Goal: Communication & Community: Ask a question

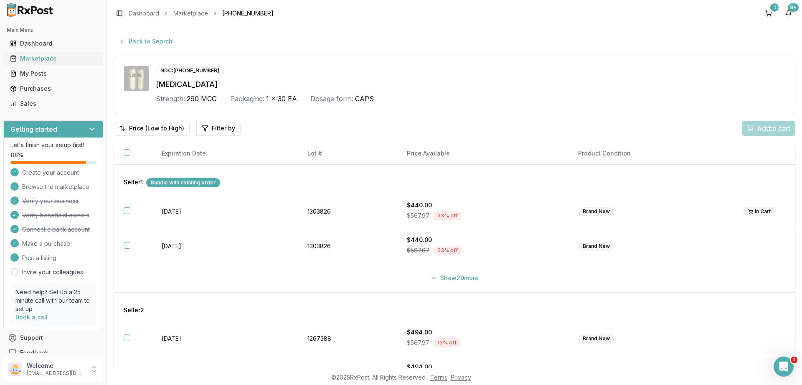
click at [46, 59] on div "Marketplace" at bounding box center [53, 58] width 86 height 8
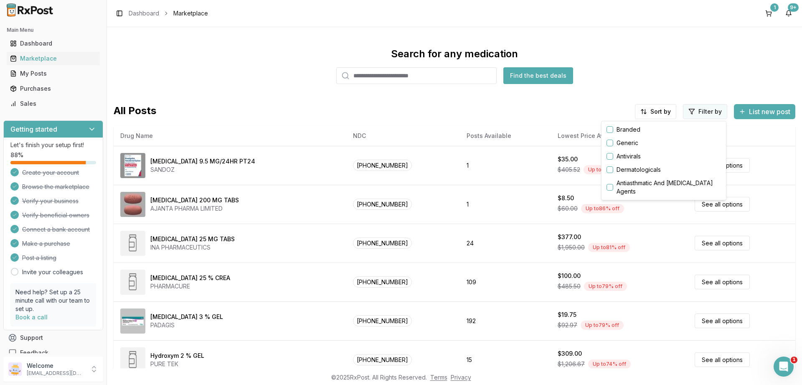
click at [705, 112] on html "Main Menu Dashboard Marketplace My Posts Purchases Sales Getting started Let's …" at bounding box center [401, 192] width 802 height 385
click at [610, 131] on button "button" at bounding box center [610, 129] width 7 height 7
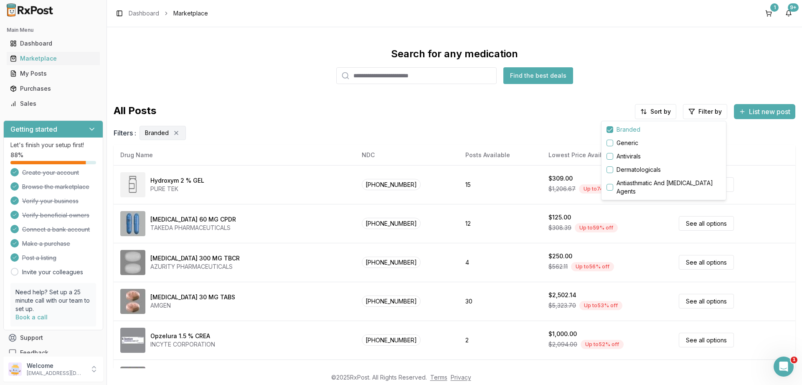
click at [656, 109] on html "Main Menu Dashboard Marketplace My Posts Purchases Sales Getting started Let's …" at bounding box center [401, 192] width 802 height 385
click at [611, 129] on div "Drug Name" at bounding box center [634, 129] width 79 height 13
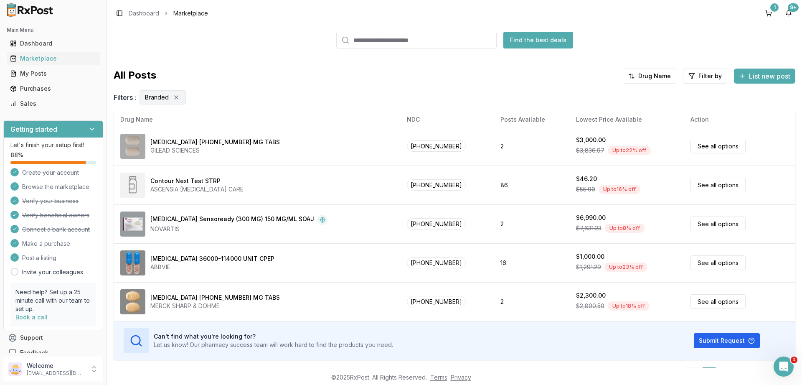
scroll to position [56, 0]
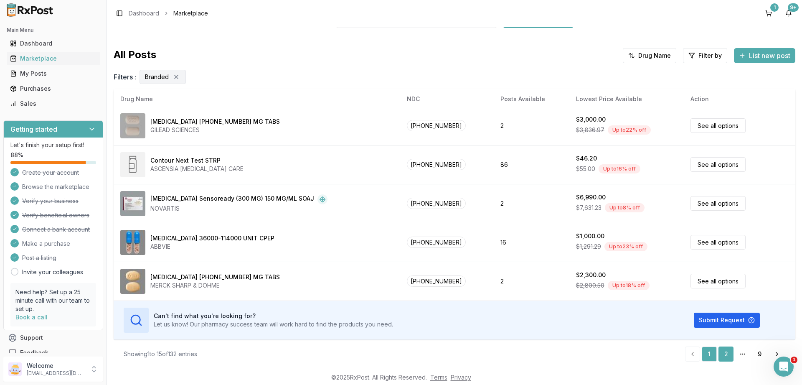
click at [726, 352] on link "2" at bounding box center [726, 353] width 15 height 15
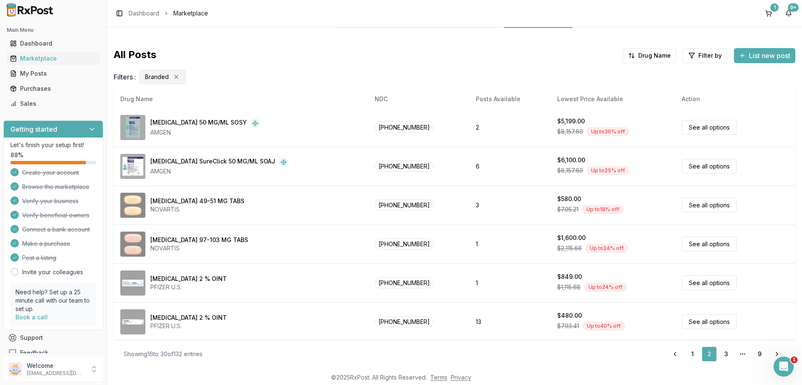
scroll to position [391, 0]
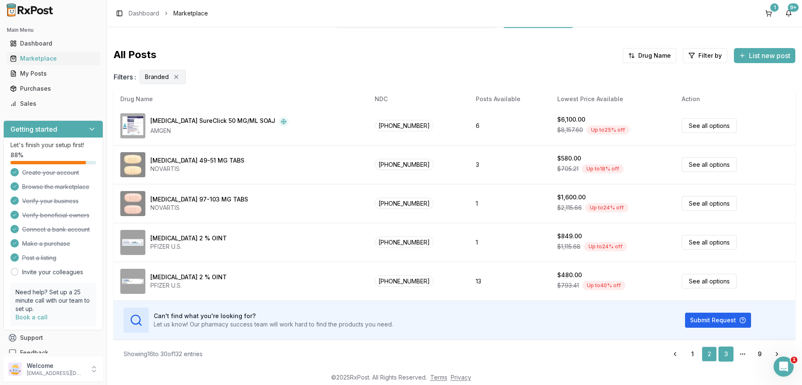
click at [723, 351] on link "3" at bounding box center [726, 353] width 15 height 15
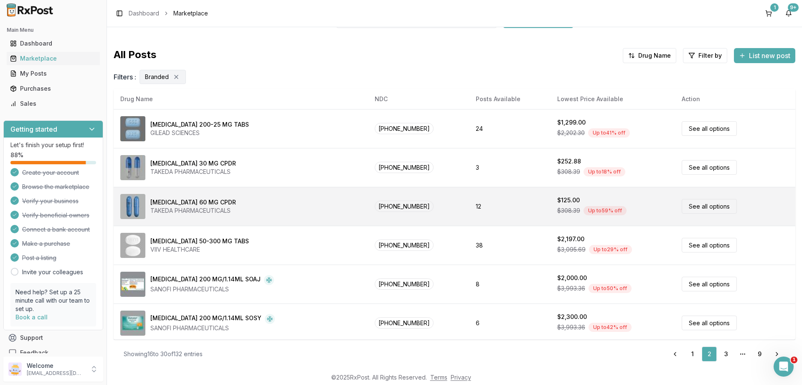
scroll to position [0, 0]
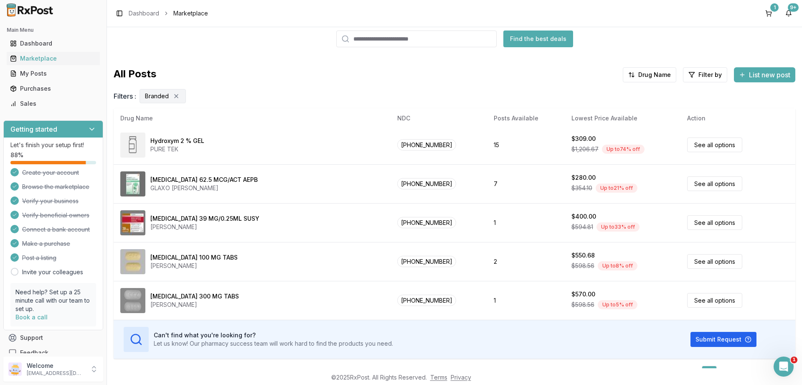
scroll to position [56, 0]
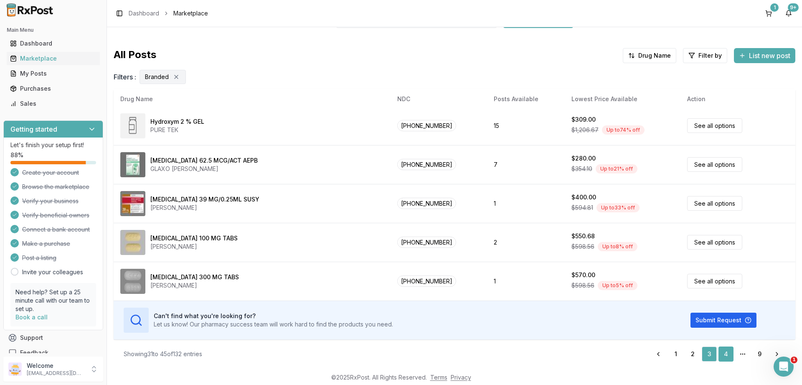
click at [724, 350] on link "4" at bounding box center [726, 353] width 15 height 15
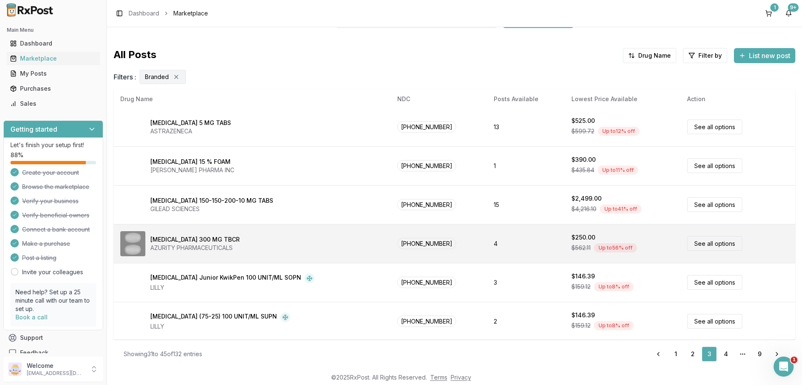
scroll to position [0, 0]
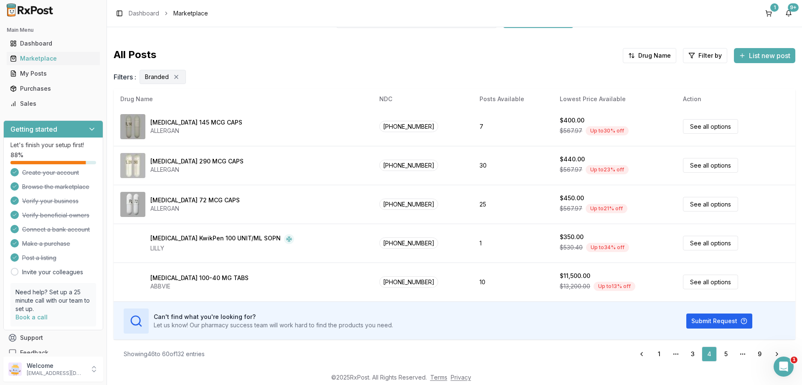
scroll to position [391, 0]
click at [726, 352] on link "5" at bounding box center [726, 353] width 15 height 15
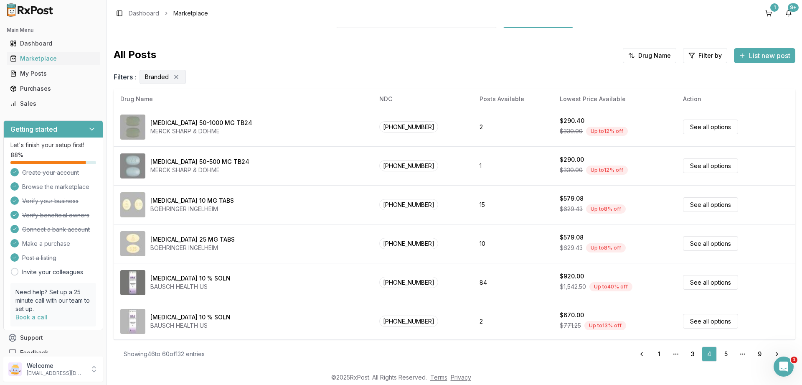
scroll to position [0, 0]
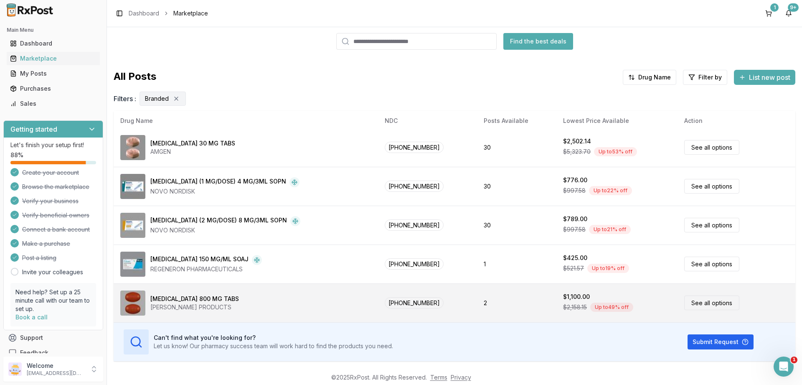
scroll to position [56, 0]
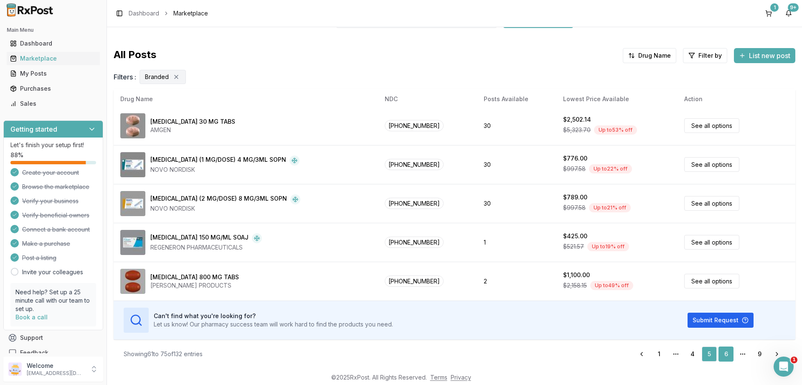
click at [728, 353] on link "6" at bounding box center [726, 353] width 15 height 15
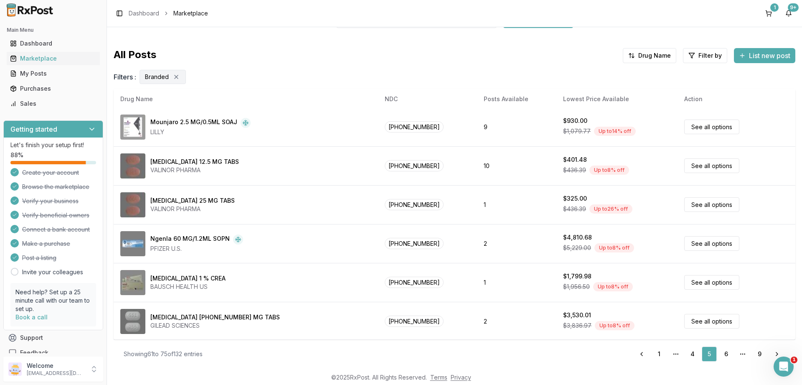
scroll to position [0, 0]
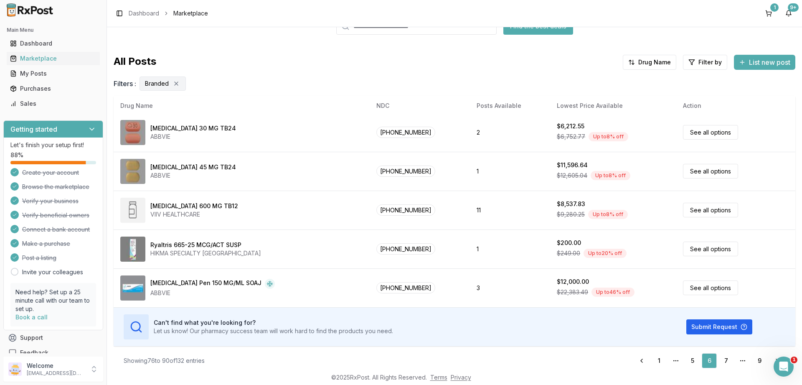
scroll to position [56, 0]
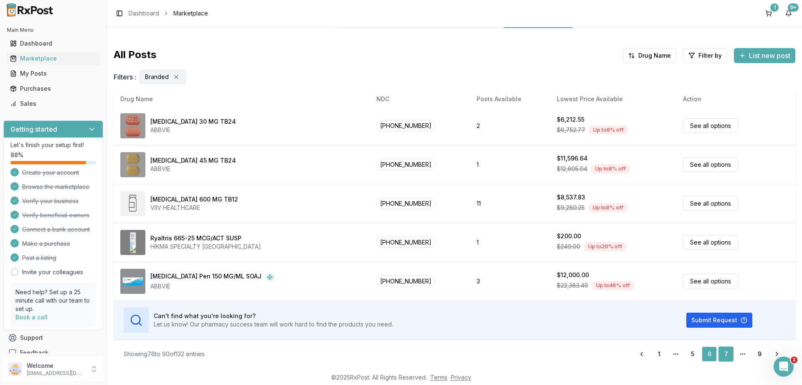
click at [729, 355] on link "7" at bounding box center [726, 353] width 15 height 15
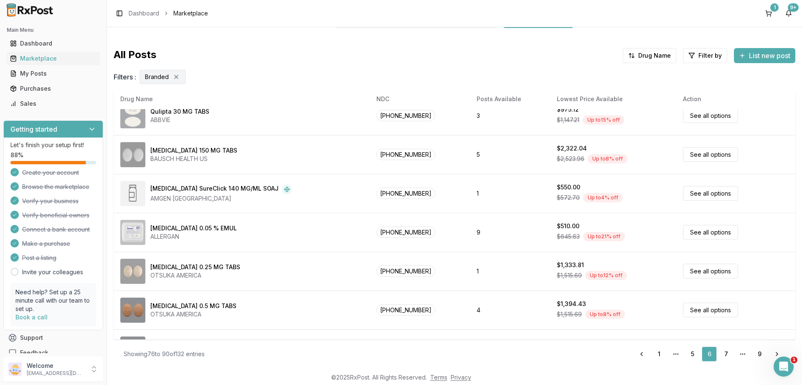
scroll to position [0, 0]
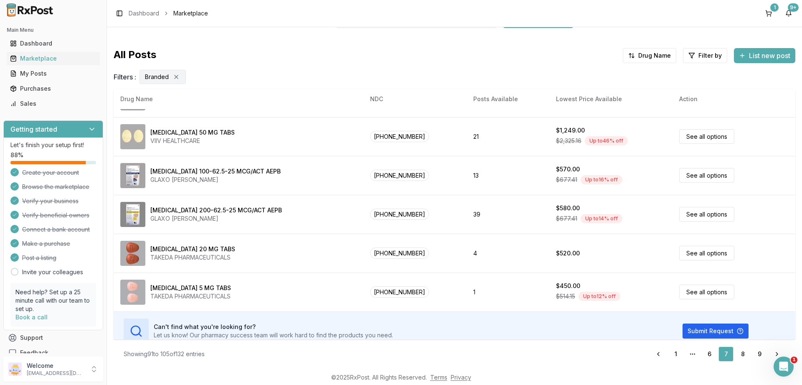
scroll to position [391, 0]
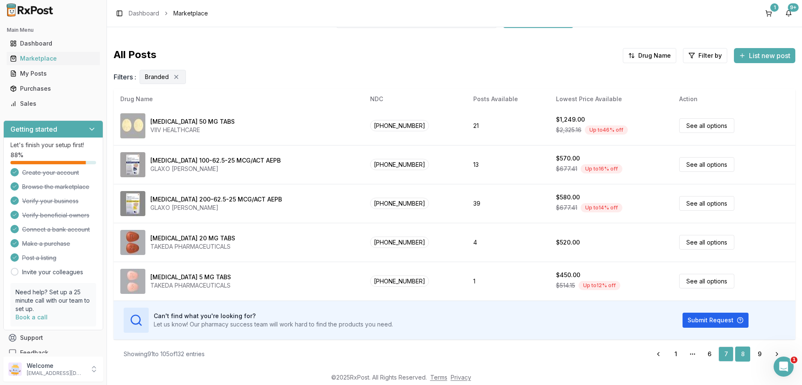
click at [740, 350] on link "8" at bounding box center [742, 353] width 15 height 15
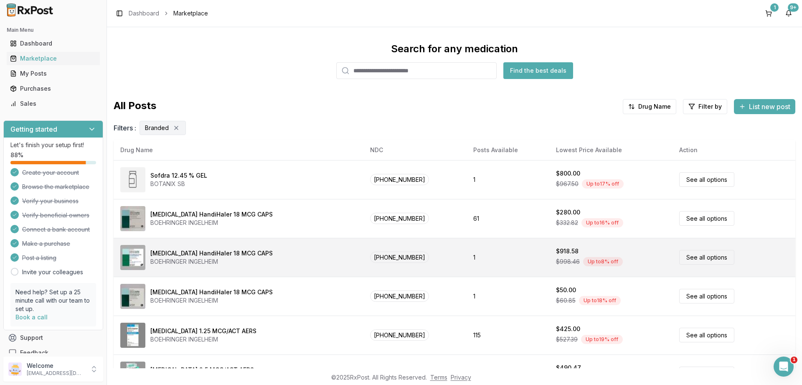
scroll to position [0, 0]
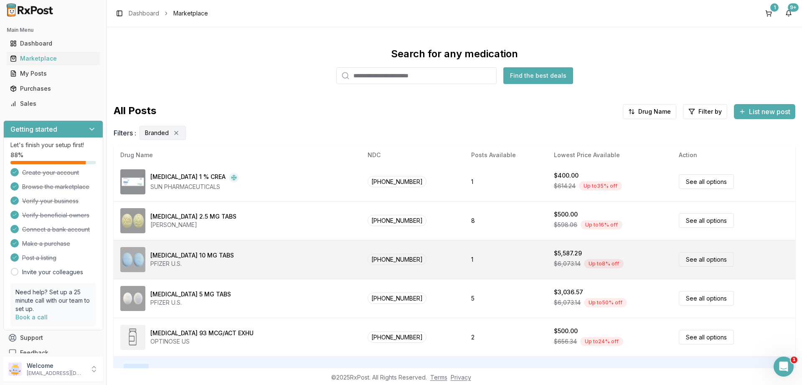
scroll to position [56, 0]
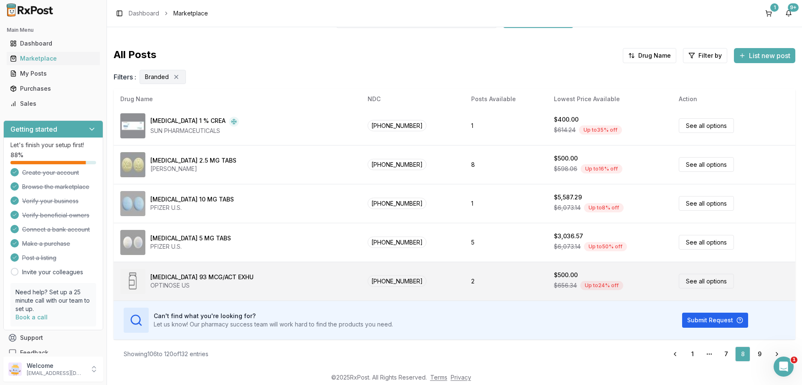
click at [686, 278] on link "See all options" at bounding box center [706, 281] width 55 height 15
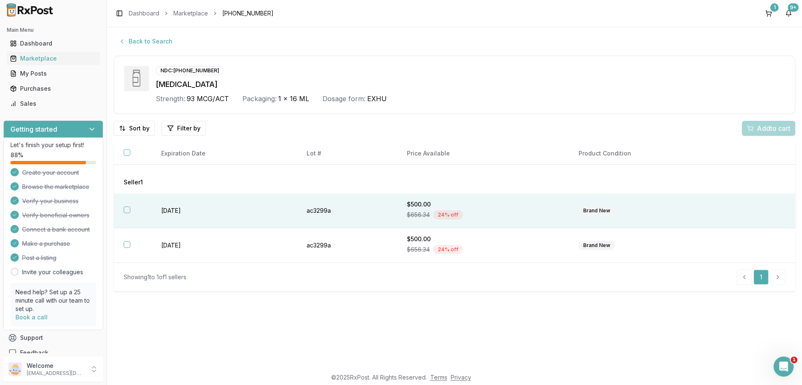
click at [127, 206] on th at bounding box center [133, 210] width 38 height 35
click at [128, 153] on button "button" at bounding box center [127, 152] width 7 height 7
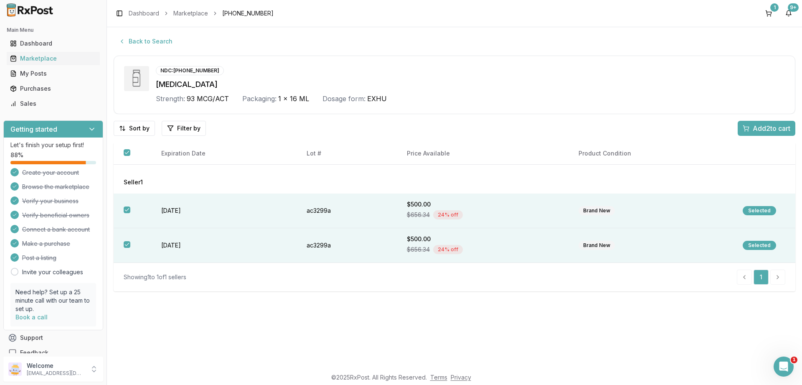
click at [756, 129] on span "Add 2 to cart" at bounding box center [772, 128] width 38 height 10
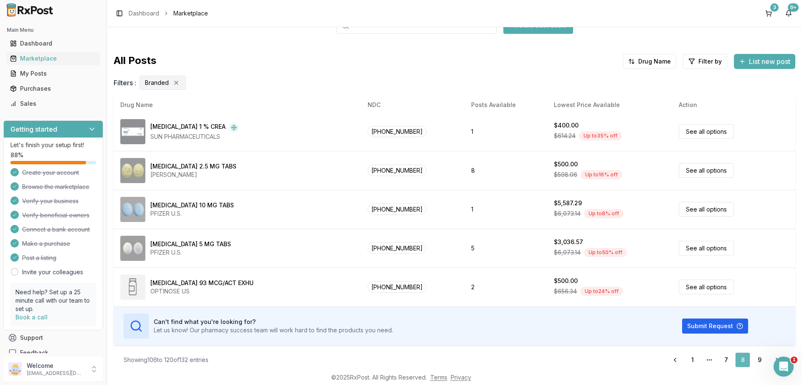
scroll to position [56, 0]
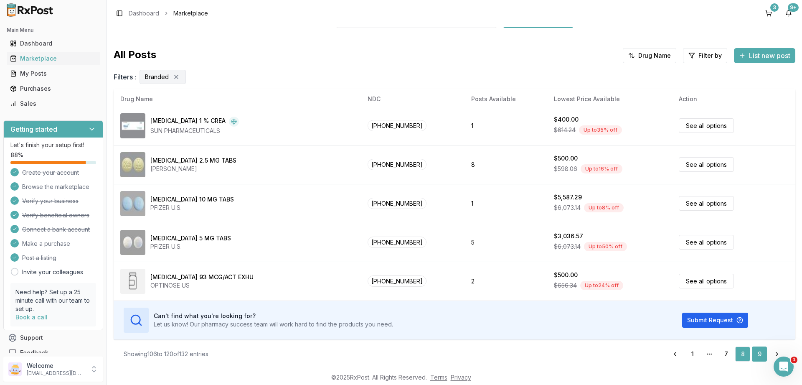
click at [759, 353] on link "9" at bounding box center [759, 353] width 15 height 15
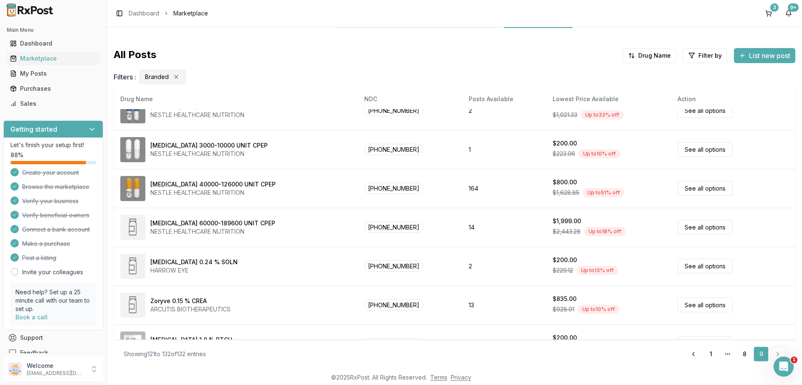
scroll to position [275, 0]
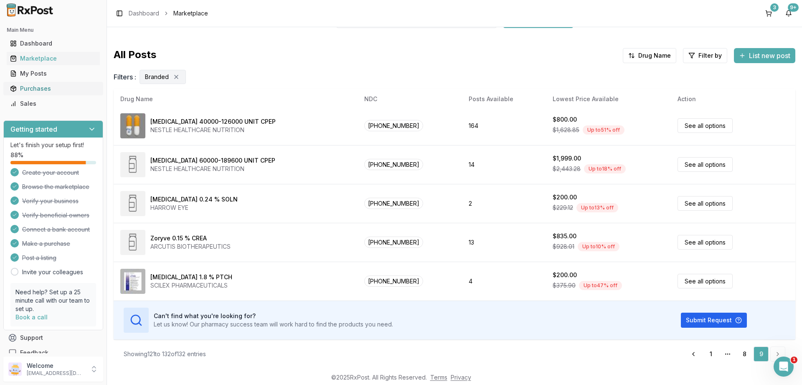
click at [40, 86] on div "Purchases" at bounding box center [53, 88] width 86 height 8
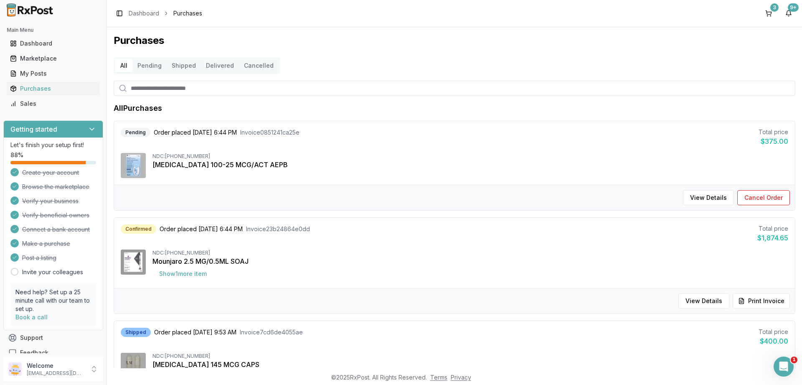
click at [152, 66] on button "Pending" at bounding box center [149, 65] width 34 height 13
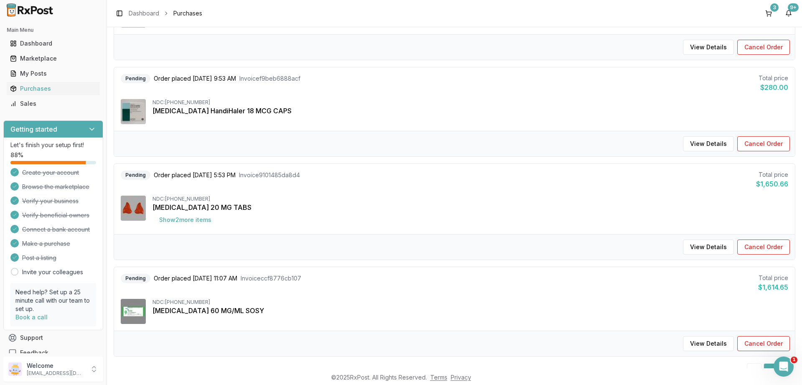
scroll to position [180, 0]
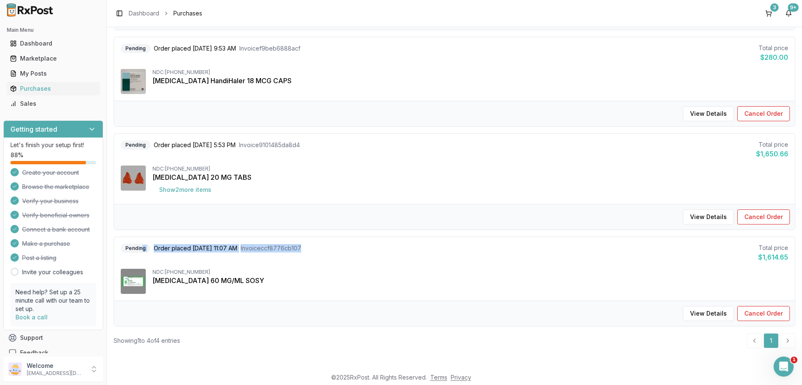
drag, startPoint x: 315, startPoint y: 247, endPoint x: 142, endPoint y: 249, distance: 173.4
click at [142, 249] on div "Pending Order placed [DATE] 11:07 AM Invoice ccf8776cb107 Total price $1,614.65" at bounding box center [455, 253] width 668 height 18
copy div "g Order placed [DATE] 11:07 AM Invoice ccf8776cb107"
click at [783, 364] on icon "Open Intercom Messenger" at bounding box center [783, 365] width 14 height 14
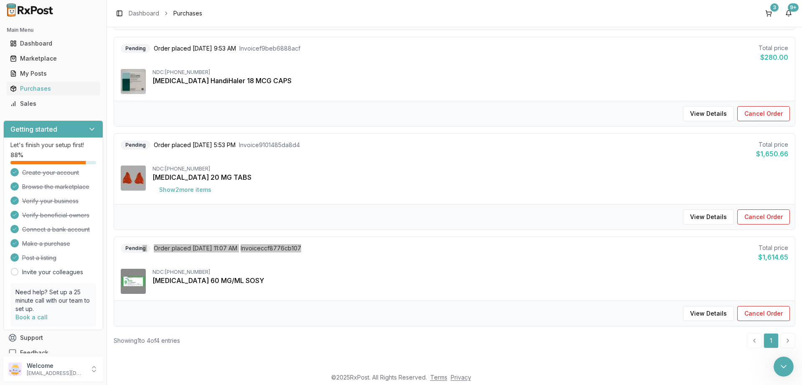
type textarea "**********"
